Goal: Register for event/course

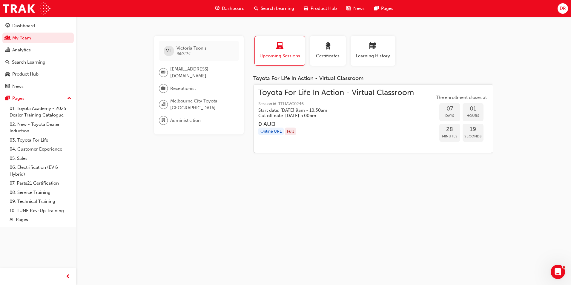
click at [275, 6] on span "Search Learning" at bounding box center [277, 8] width 33 height 7
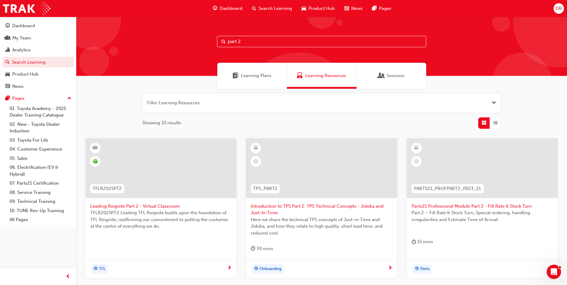
click at [248, 42] on input "part 2" at bounding box center [321, 41] width 209 height 11
drag, startPoint x: 241, startPoint y: 42, endPoint x: 214, endPoint y: 40, distance: 26.4
click at [214, 40] on div "part 2" at bounding box center [321, 46] width 491 height 59
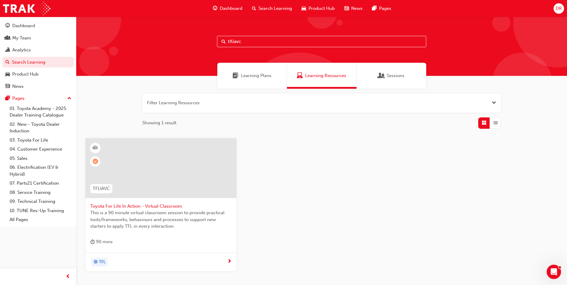
type input "tfliavc"
click at [165, 212] on span "This is a 90 minute virtual classroom session to provide practical tools/framew…" at bounding box center [160, 220] width 141 height 20
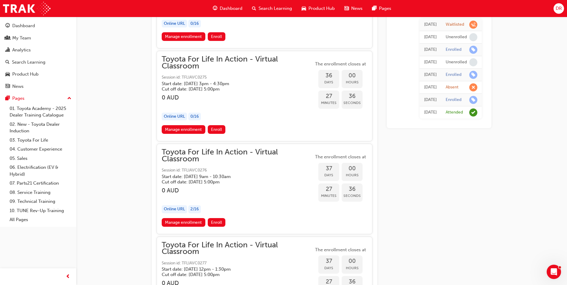
scroll to position [7519, 0]
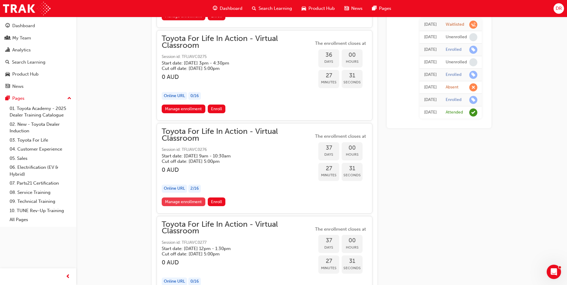
click at [193, 202] on link "Manage enrollment" at bounding box center [184, 202] width 44 height 9
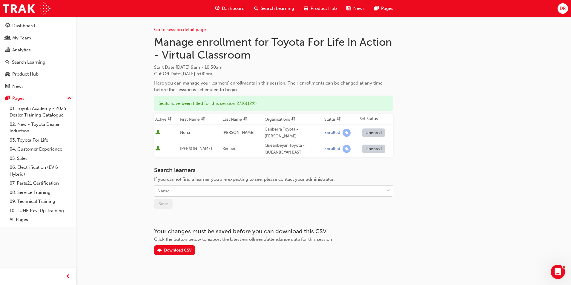
click at [169, 188] on div "Name" at bounding box center [164, 191] width 12 height 7
type input "masset"
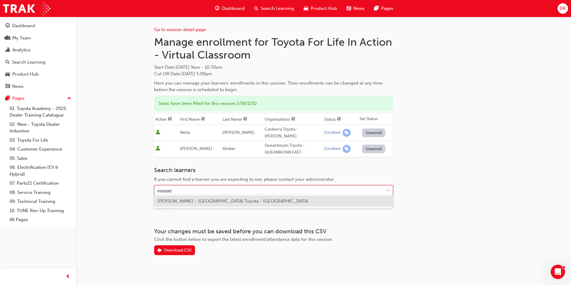
click at [181, 202] on span "Philippe Masset - Melbourne City Toyota - MELBOURNE" at bounding box center [233, 200] width 151 height 5
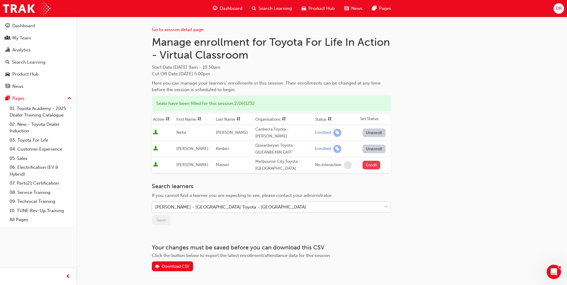
click at [366, 161] on button "Enroll" at bounding box center [372, 165] width 18 height 9
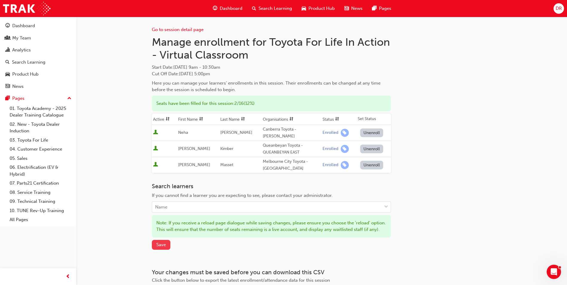
click at [164, 247] on span "Save" at bounding box center [161, 244] width 10 height 5
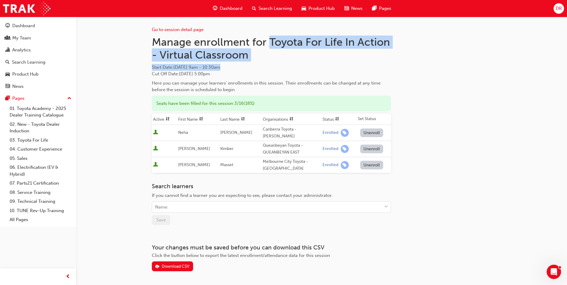
drag, startPoint x: 270, startPoint y: 42, endPoint x: 272, endPoint y: 65, distance: 22.8
click at [272, 65] on div "Manage enrollment for Toyota For Life In Action - Virtual Classroom Start Date …" at bounding box center [271, 65] width 239 height 58
drag, startPoint x: 272, startPoint y: 65, endPoint x: 367, endPoint y: 44, distance: 96.9
copy div "Toyota For Life In Action - Virtual Classroom Start Date : Fri 31 Oct 2025 9am …"
click at [161, 29] on link "Go to session detail page" at bounding box center [178, 29] width 52 height 5
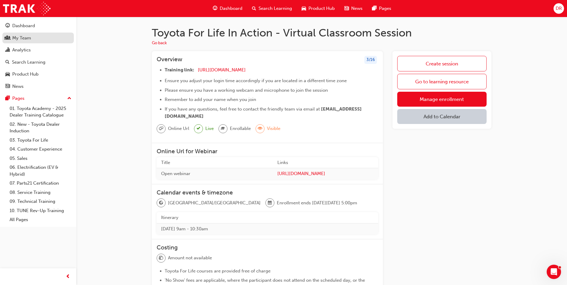
click at [26, 40] on div "My Team" at bounding box center [21, 38] width 19 height 7
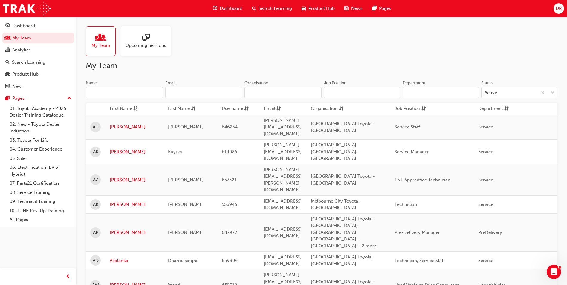
click at [106, 91] on input "Name" at bounding box center [124, 92] width 77 height 11
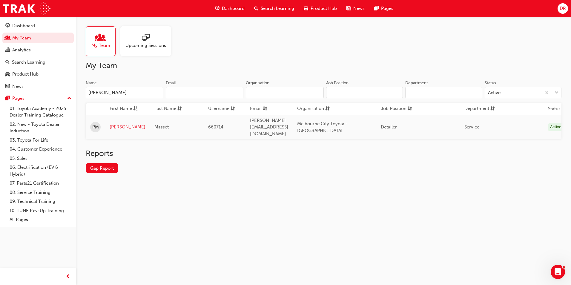
type input "philipp"
click at [114, 124] on link "Philippe" at bounding box center [128, 127] width 36 height 7
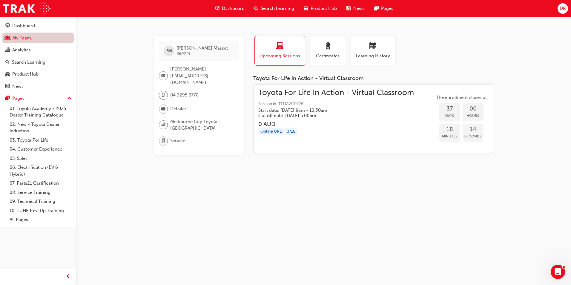
click at [36, 38] on link "My Team" at bounding box center [37, 38] width 71 height 11
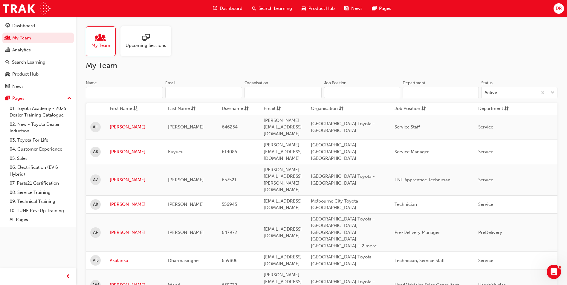
click at [113, 91] on input "Name" at bounding box center [124, 92] width 77 height 11
type input "[PERSON_NAME]"
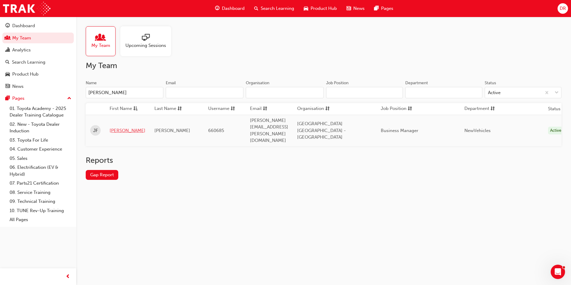
click at [116, 127] on link "[PERSON_NAME]" at bounding box center [128, 130] width 36 height 7
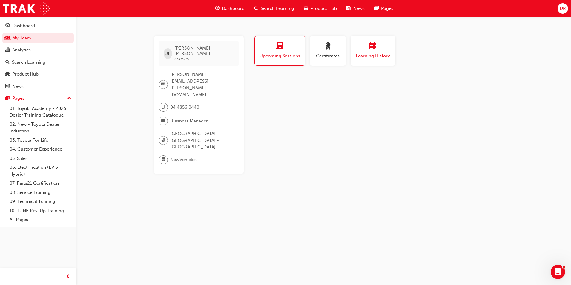
click at [373, 51] on span "calendar-icon" at bounding box center [373, 46] width 7 height 8
click at [277, 9] on span "Search Learning" at bounding box center [277, 8] width 33 height 7
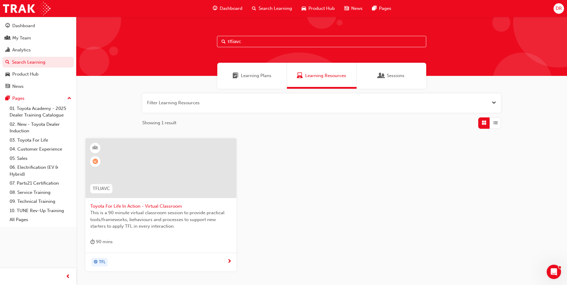
click at [149, 215] on span "This is a 90 minute virtual classroom session to provide practical tools/framew…" at bounding box center [160, 220] width 141 height 20
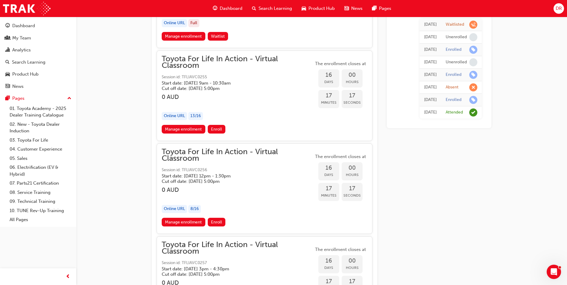
scroll to position [3492, 0]
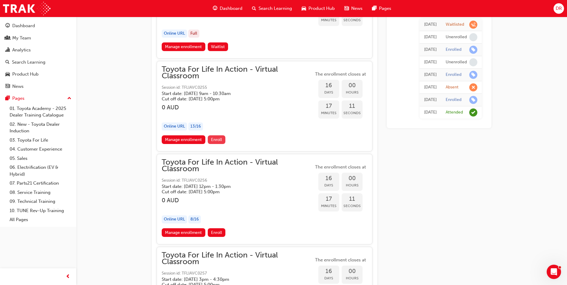
click at [217, 140] on span "Enroll" at bounding box center [216, 139] width 11 height 5
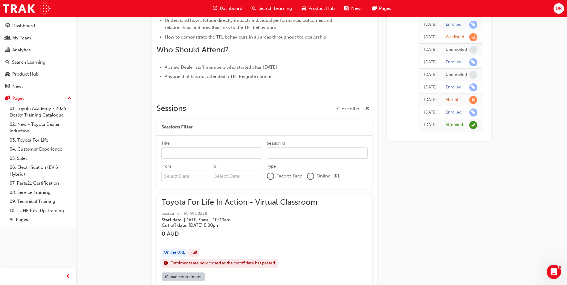
scroll to position [326, 0]
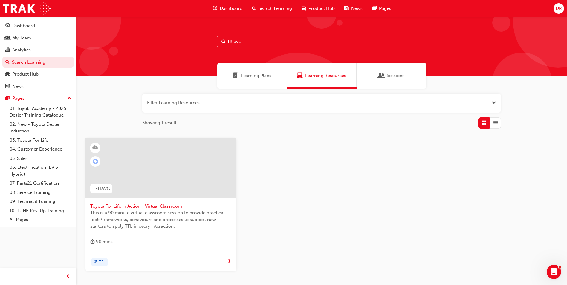
click at [155, 207] on span "Toyota For Life In Action - Virtual Classroom" at bounding box center [160, 206] width 141 height 7
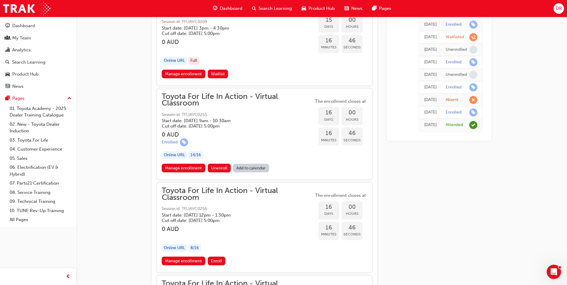
scroll to position [3465, 0]
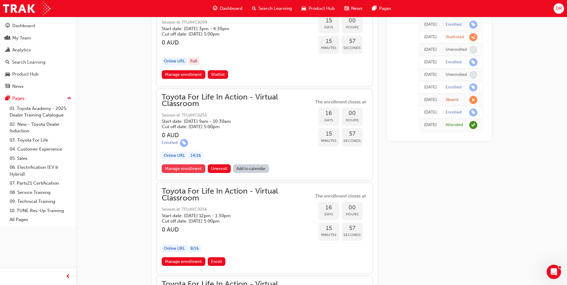
click at [182, 168] on link "Manage enrollment" at bounding box center [184, 168] width 44 height 9
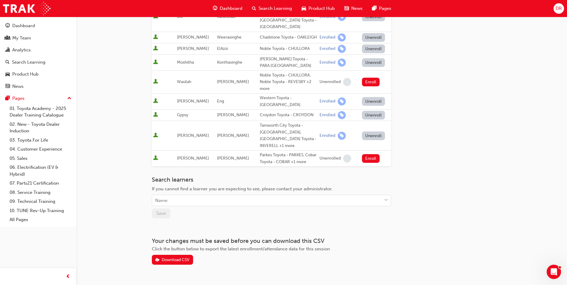
scroll to position [265, 0]
click at [184, 195] on div "Name" at bounding box center [267, 200] width 230 height 10
type input "flores"
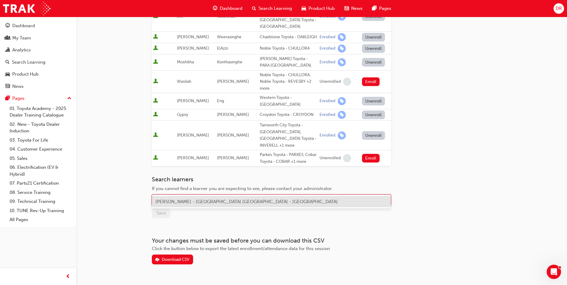
click at [187, 201] on span "Judd Flores - Melbourne City Toyota - SOUTH MELBOURNE" at bounding box center [246, 201] width 182 height 5
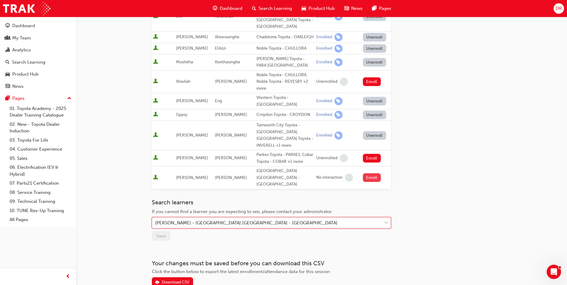
click at [371, 173] on button "Enroll" at bounding box center [372, 177] width 18 height 9
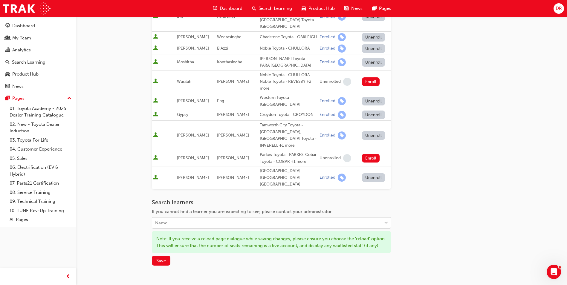
click at [184, 218] on div "Name" at bounding box center [267, 223] width 230 height 10
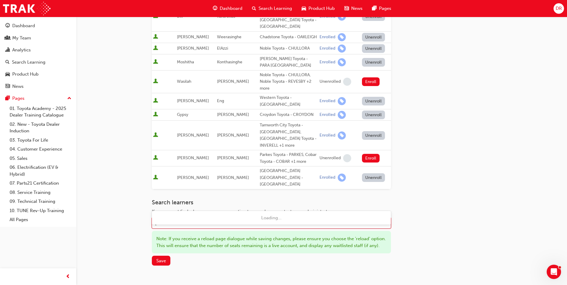
type input "montesa"
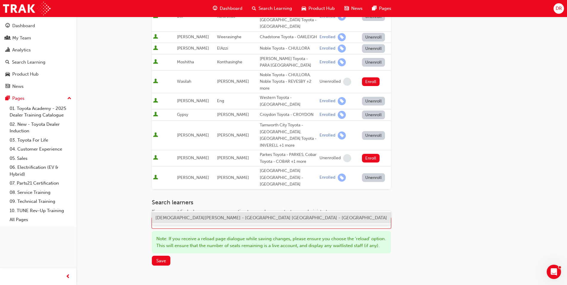
click at [187, 218] on span "Christian Montesa - Melbourne City Toyota - SOUTH MELBOURNE" at bounding box center [271, 217] width 232 height 5
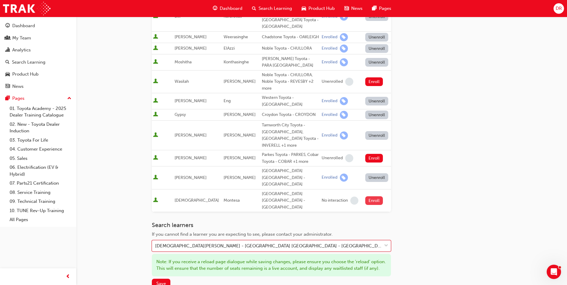
click at [372, 196] on button "Enroll" at bounding box center [374, 200] width 18 height 9
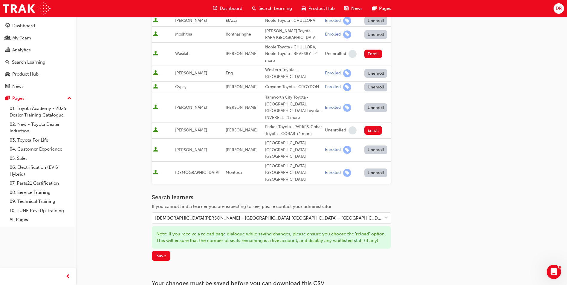
scroll to position [328, 0]
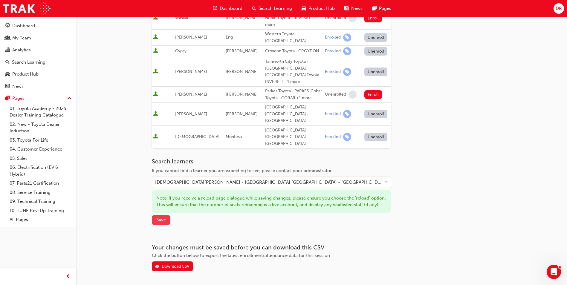
click at [162, 217] on span "Save" at bounding box center [161, 219] width 10 height 5
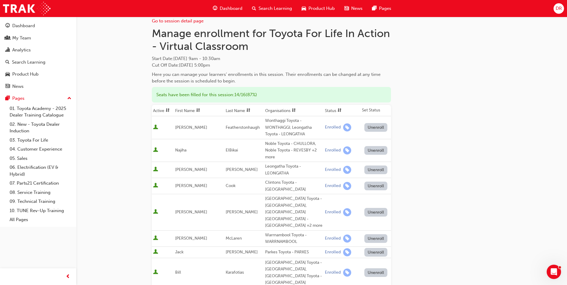
scroll to position [0, 0]
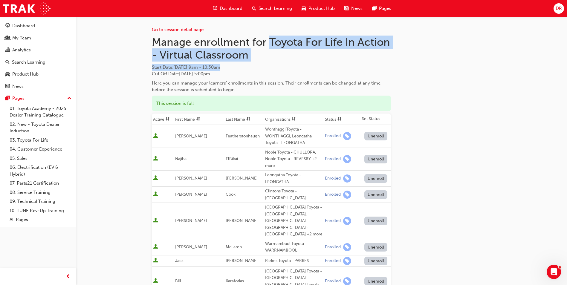
drag, startPoint x: 271, startPoint y: 41, endPoint x: 271, endPoint y: 63, distance: 21.5
click at [271, 63] on div "Manage enrollment for Toyota For Life In Action - Virtual Classroom Start Date …" at bounding box center [271, 65] width 239 height 58
copy div "Toyota For Life In Action - Virtual Classroom Start Date : Fri 10 Oct 2025 9am …"
click at [27, 40] on div "My Team" at bounding box center [21, 38] width 19 height 7
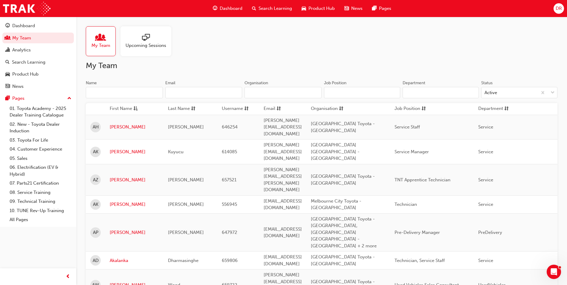
click at [128, 93] on input "Name" at bounding box center [124, 92] width 77 height 11
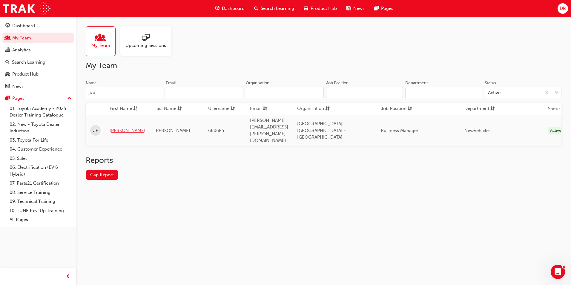
type input "jud"
click at [114, 127] on link "[PERSON_NAME]" at bounding box center [128, 130] width 36 height 7
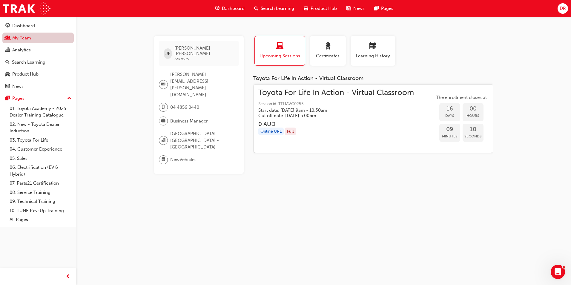
click at [23, 40] on link "My Team" at bounding box center [37, 38] width 71 height 11
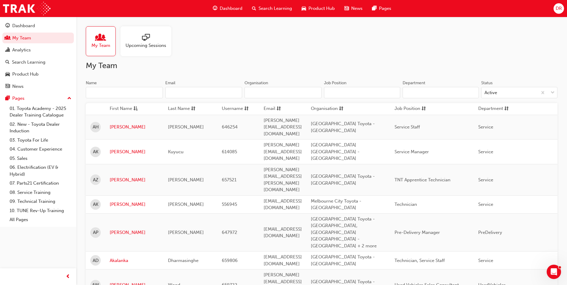
click at [107, 91] on input "Name" at bounding box center [124, 92] width 77 height 11
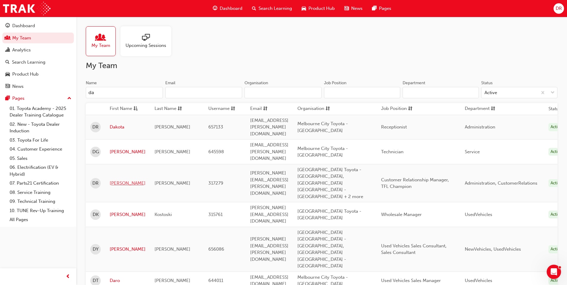
type input "da"
click at [118, 180] on link "[PERSON_NAME]" at bounding box center [128, 183] width 36 height 7
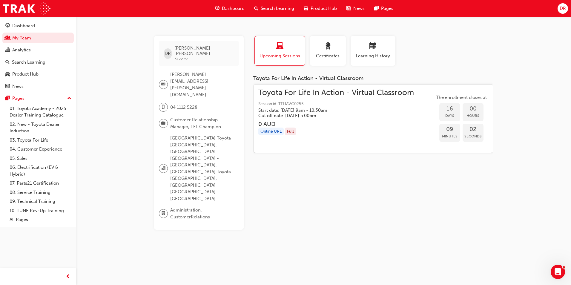
click at [288, 128] on div "Full" at bounding box center [290, 132] width 11 height 8
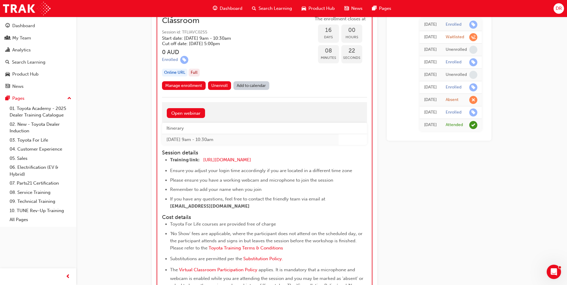
scroll to position [3522, 0]
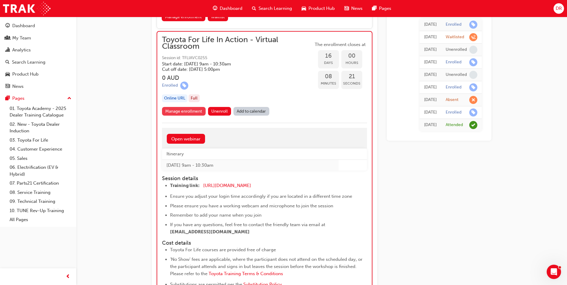
click at [185, 110] on link "Manage enrollment" at bounding box center [184, 111] width 44 height 9
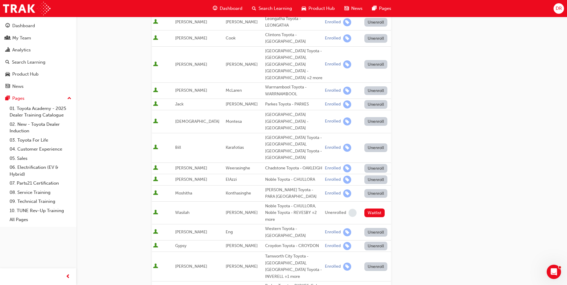
scroll to position [60, 0]
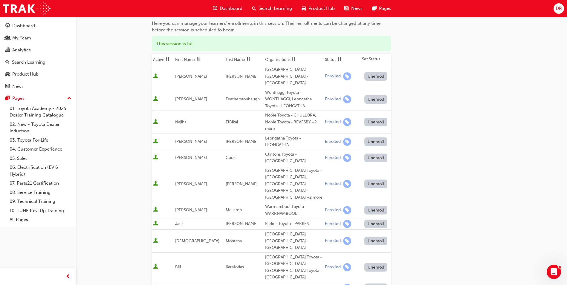
click at [368, 180] on button "Unenroll" at bounding box center [375, 184] width 23 height 9
click at [559, 9] on span "DR" at bounding box center [559, 8] width 6 height 7
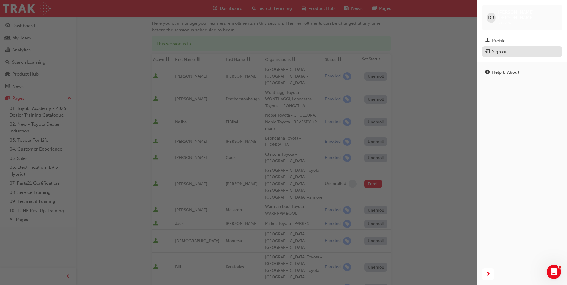
click at [509, 48] on div "Sign out" at bounding box center [500, 51] width 17 height 7
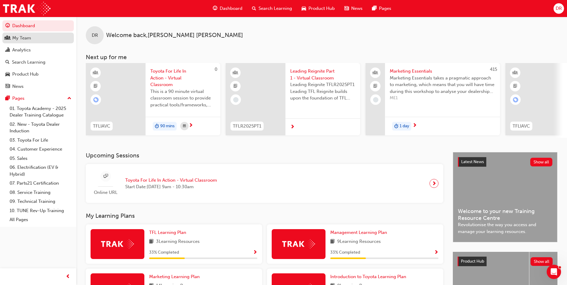
click at [28, 38] on div "My Team" at bounding box center [21, 38] width 19 height 7
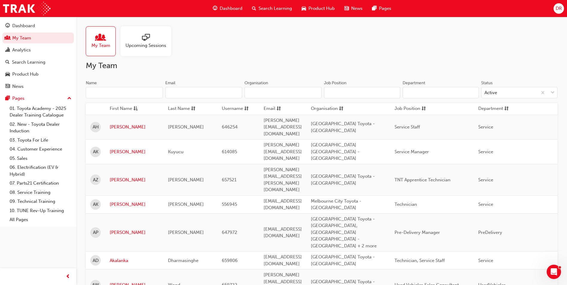
click at [104, 95] on input "Name" at bounding box center [124, 92] width 77 height 11
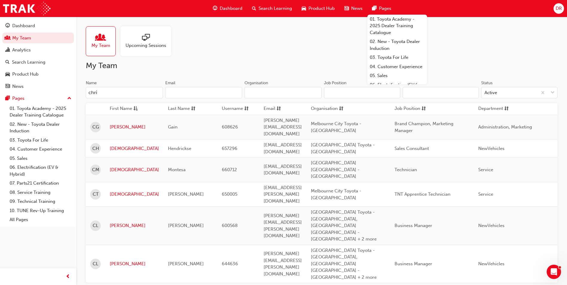
drag, startPoint x: 97, startPoint y: 93, endPoint x: 85, endPoint y: 91, distance: 11.8
click at [85, 91] on div "My Team Upcoming Sessions My Team Name chri Email Organisation Job Position Dep…" at bounding box center [321, 176] width 491 height 319
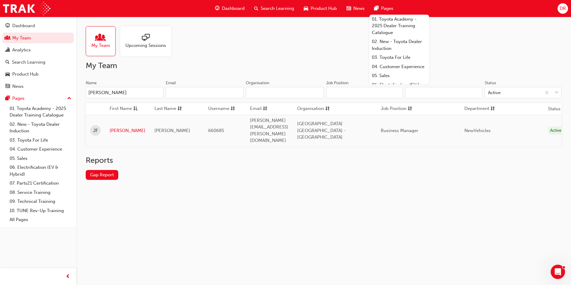
type input "[PERSON_NAME]"
click at [117, 127] on link "[PERSON_NAME]" at bounding box center [128, 130] width 36 height 7
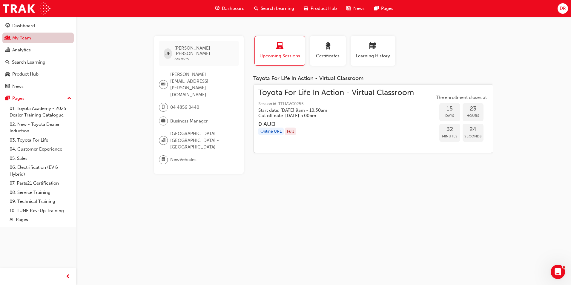
click at [40, 38] on link "My Team" at bounding box center [37, 38] width 71 height 11
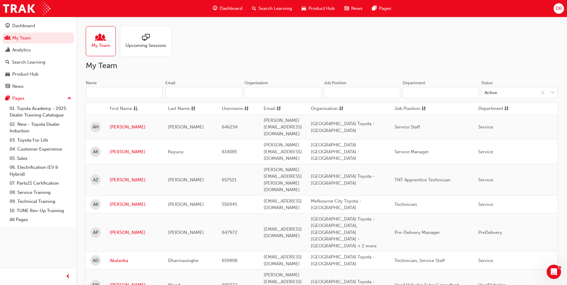
click at [108, 92] on input "Name" at bounding box center [124, 92] width 77 height 11
click at [108, 94] on input "Name" at bounding box center [124, 92] width 77 height 11
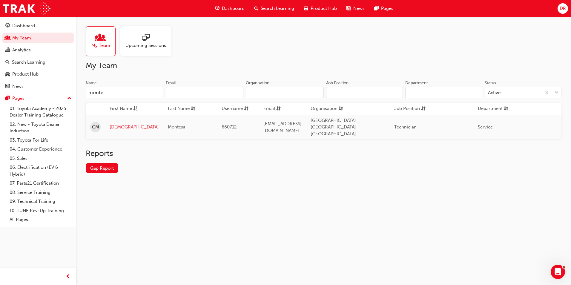
type input "monte"
click at [119, 125] on link "[DEMOGRAPHIC_DATA]" at bounding box center [134, 127] width 49 height 7
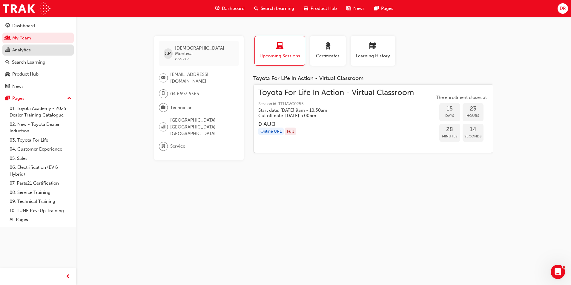
drag, startPoint x: 29, startPoint y: 38, endPoint x: 60, endPoint y: 49, distance: 32.4
click at [29, 38] on link "My Team" at bounding box center [37, 38] width 71 height 11
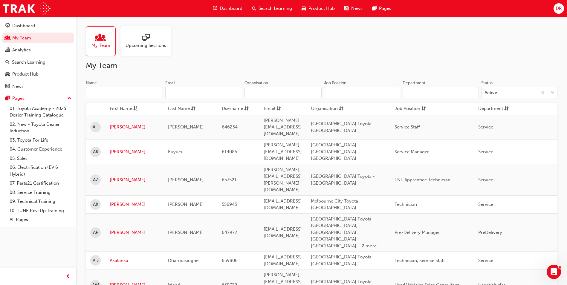
click at [127, 92] on input "Name" at bounding box center [124, 92] width 77 height 11
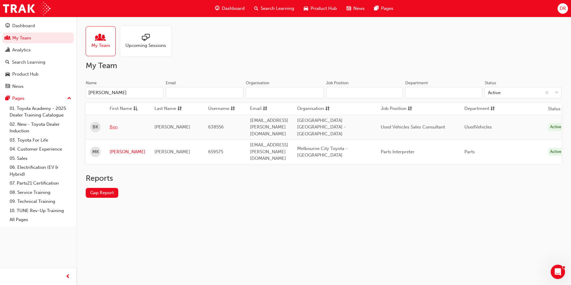
type input "[PERSON_NAME]"
click at [117, 124] on link "Ben" at bounding box center [128, 127] width 36 height 7
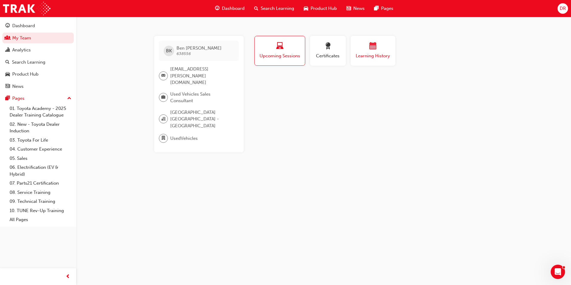
click at [372, 56] on span "Learning History" at bounding box center [373, 56] width 36 height 7
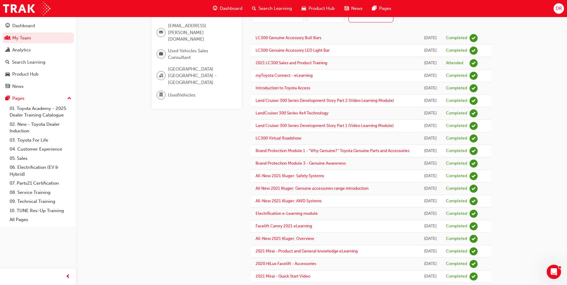
scroll to position [19, 0]
